Goal: Find specific page/section: Find specific page/section

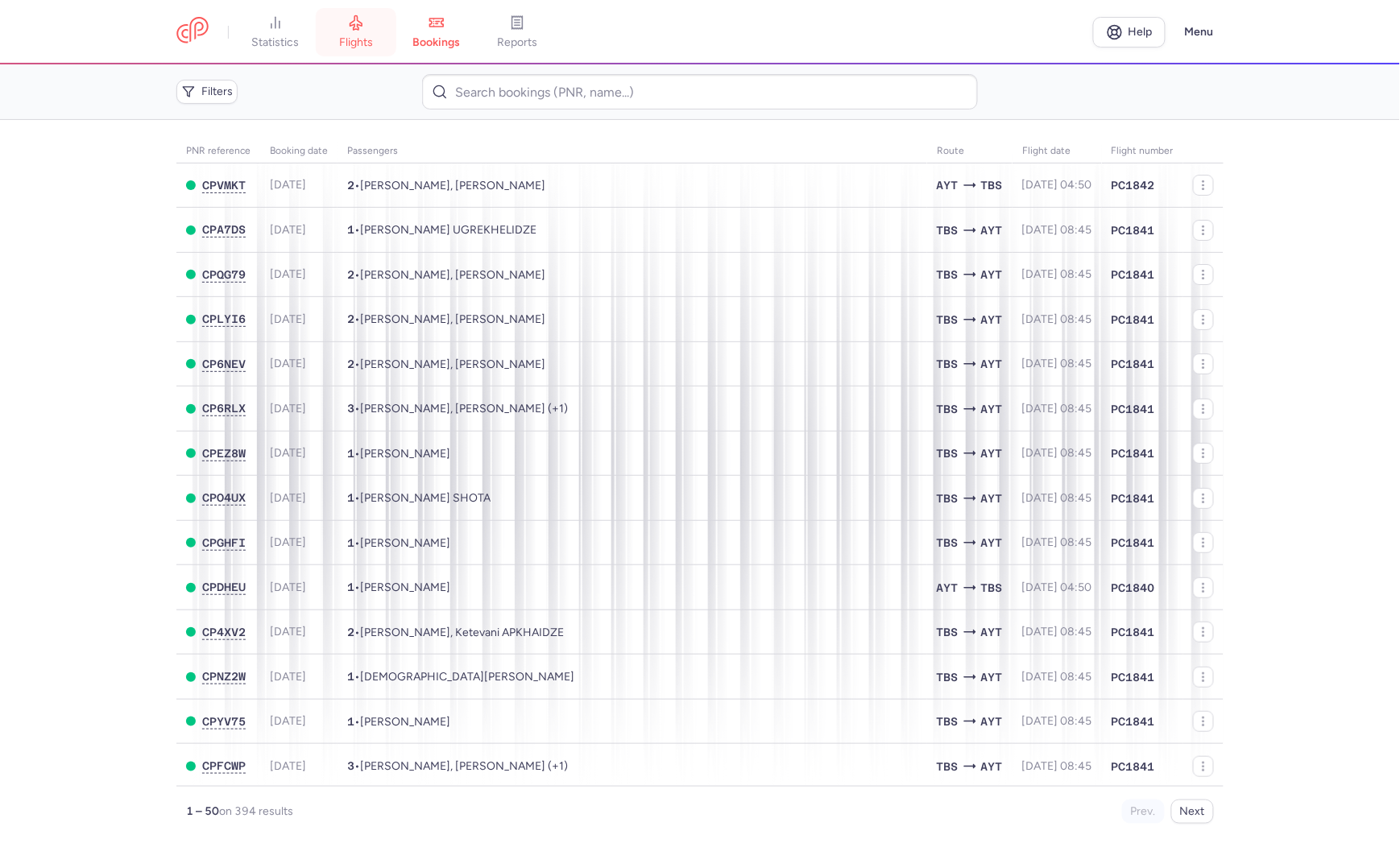
click at [364, 20] on icon at bounding box center [356, 22] width 16 height 16
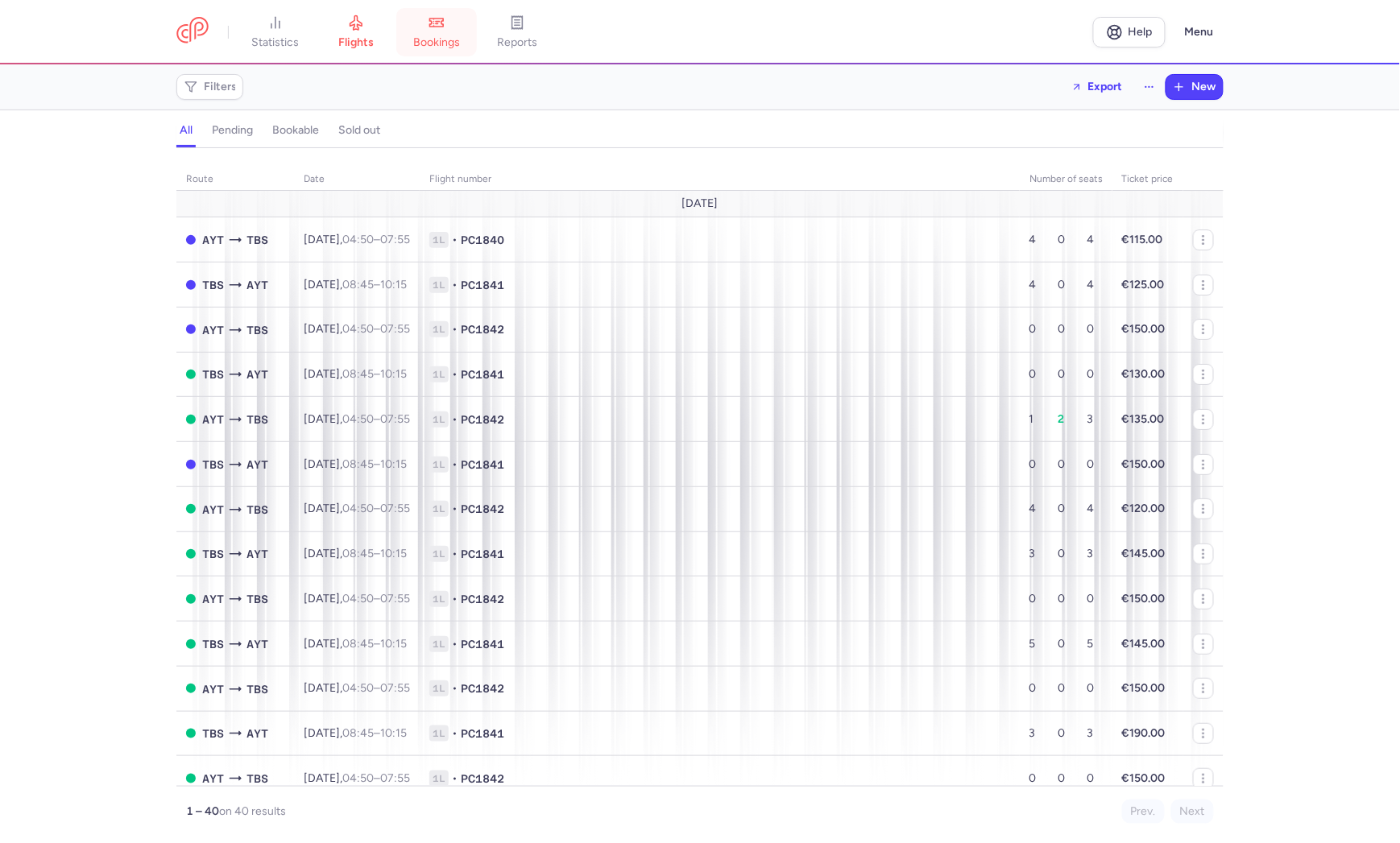
click at [434, 26] on icon at bounding box center [434, 26] width 0 height 0
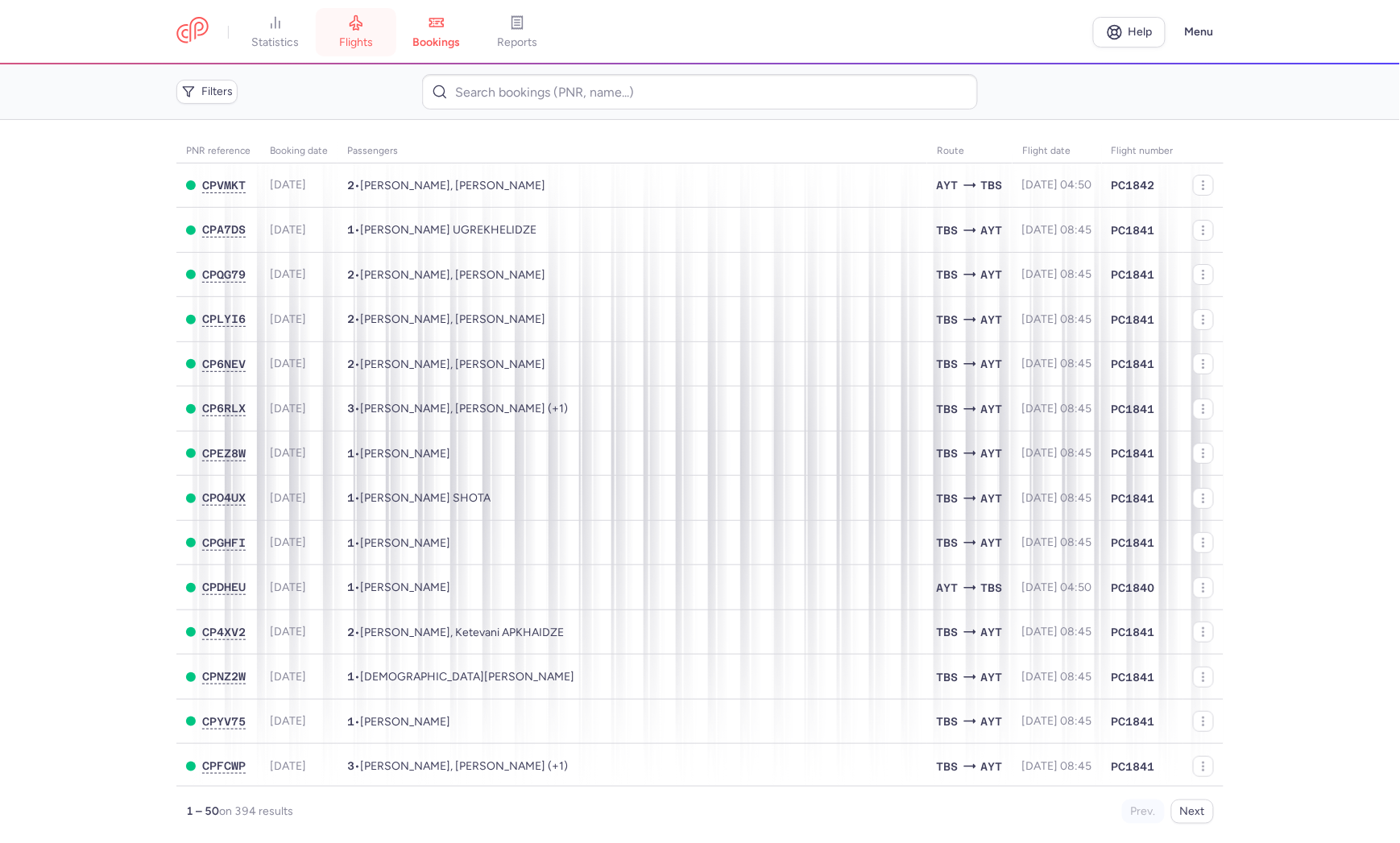
click at [358, 34] on link "flights" at bounding box center [356, 32] width 81 height 36
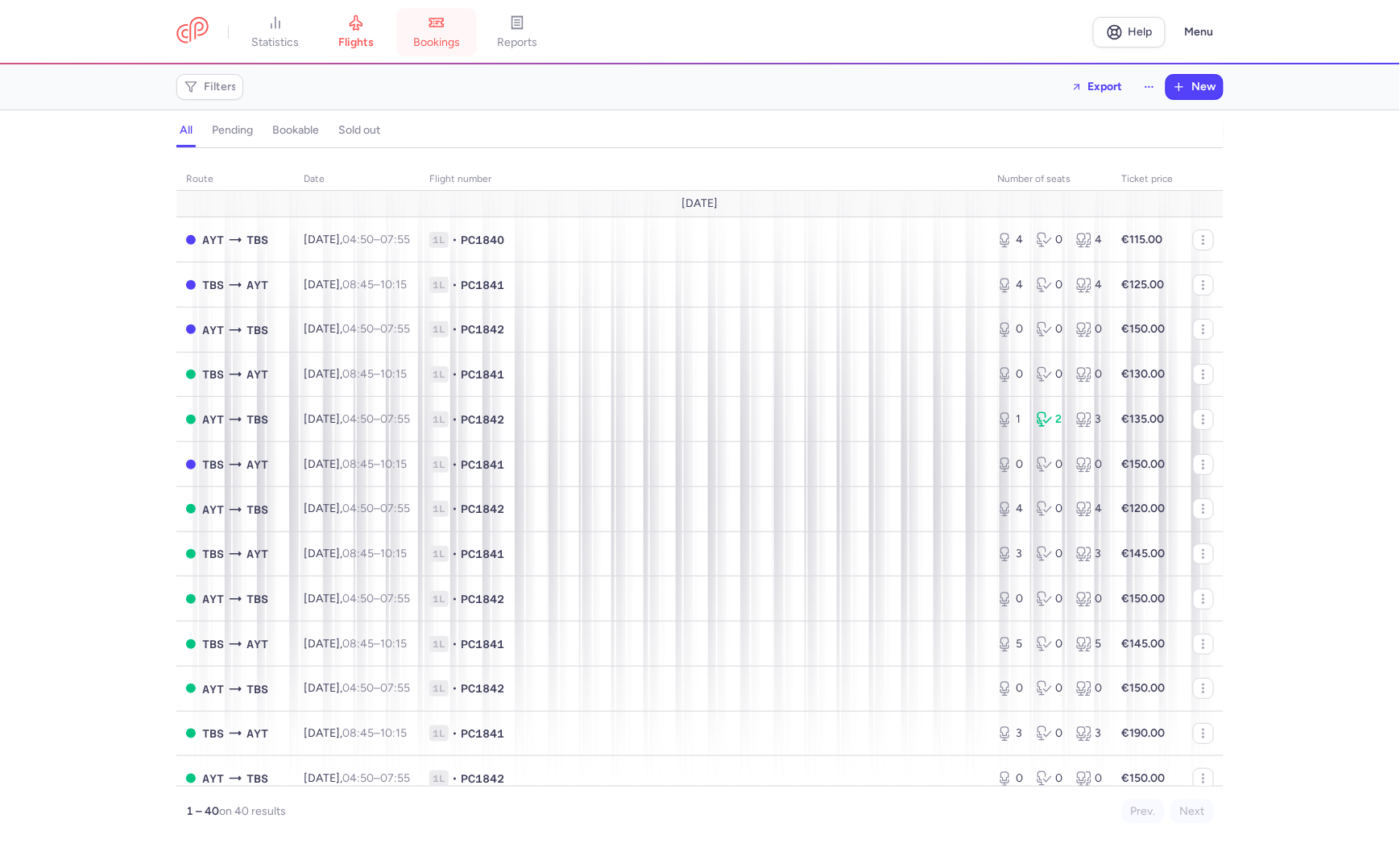
click at [441, 20] on icon at bounding box center [437, 22] width 16 height 16
